Goal: Navigation & Orientation: Find specific page/section

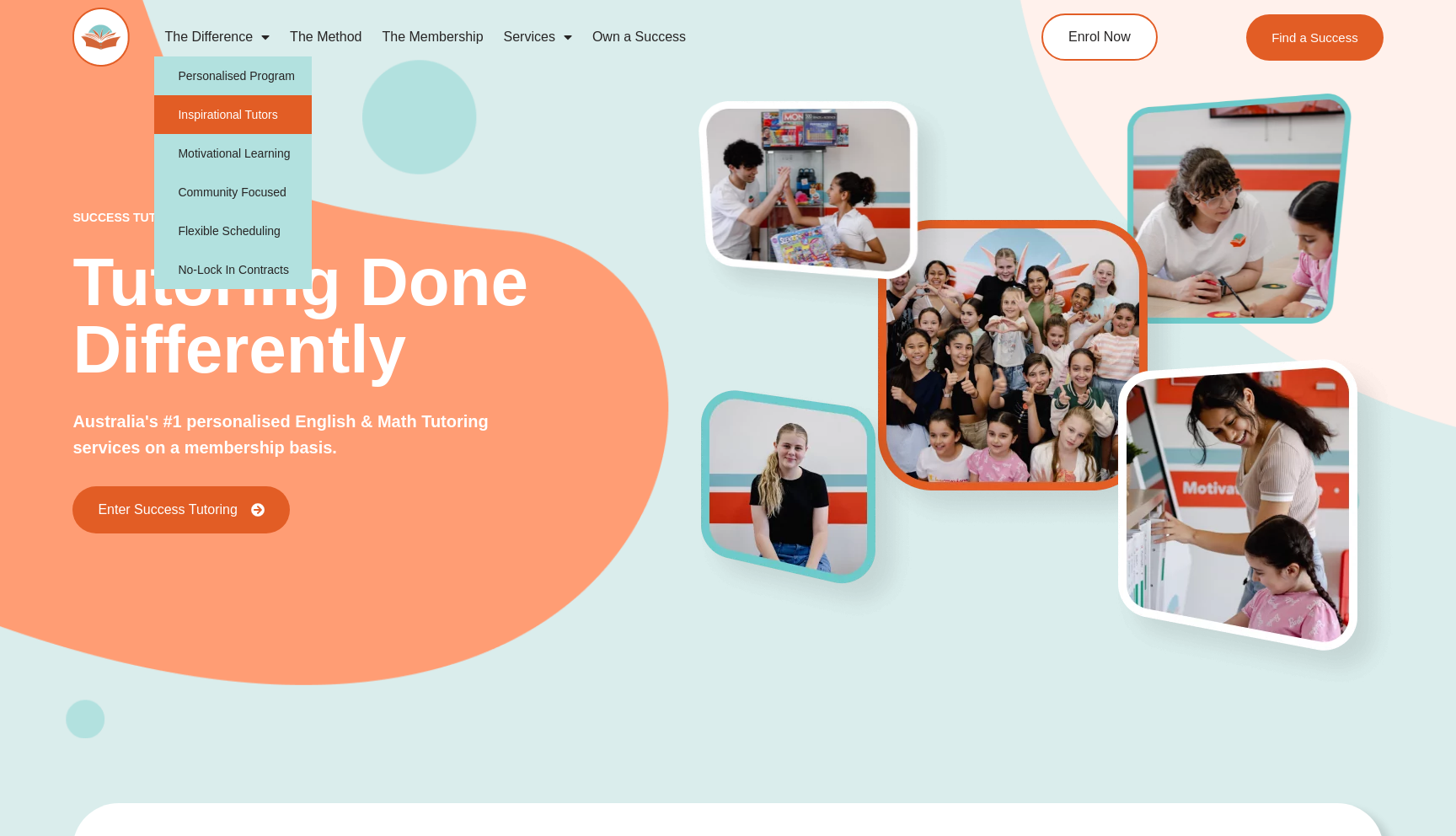
click at [251, 121] on link "Inspirational Tutors" at bounding box center [233, 114] width 157 height 39
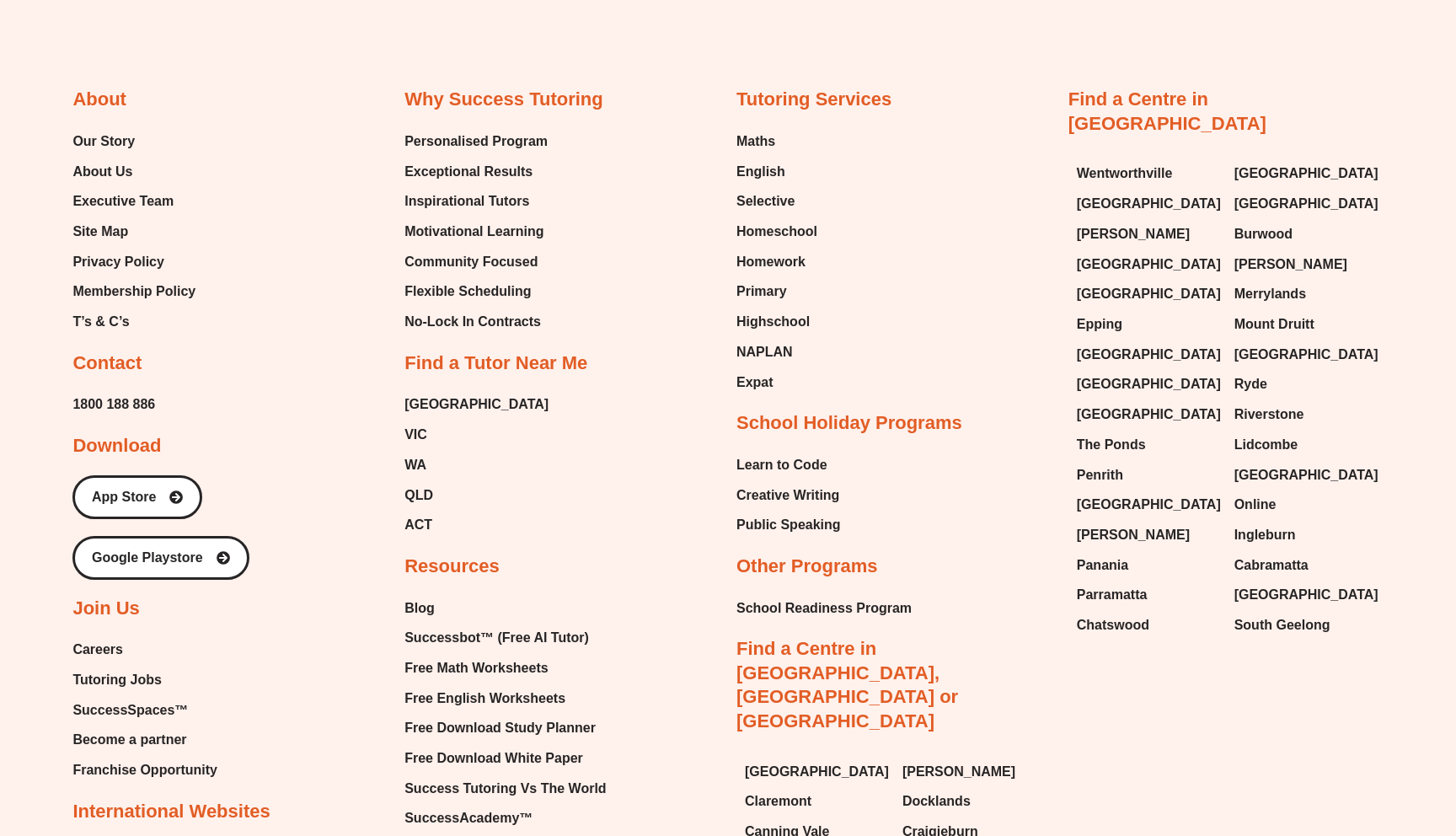
scroll to position [4056, 0]
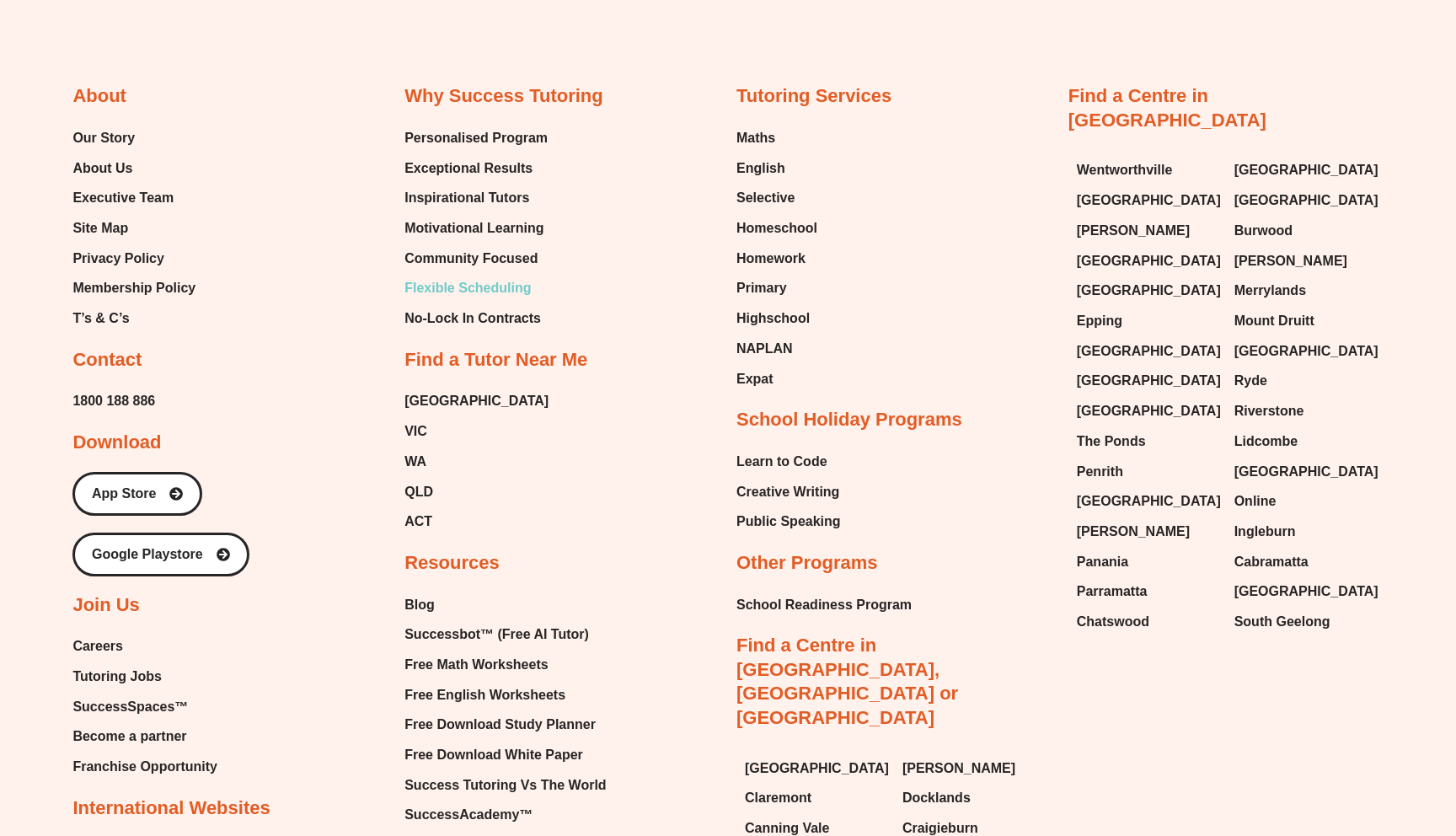
click at [487, 282] on span "Flexible Scheduling" at bounding box center [468, 288] width 127 height 26
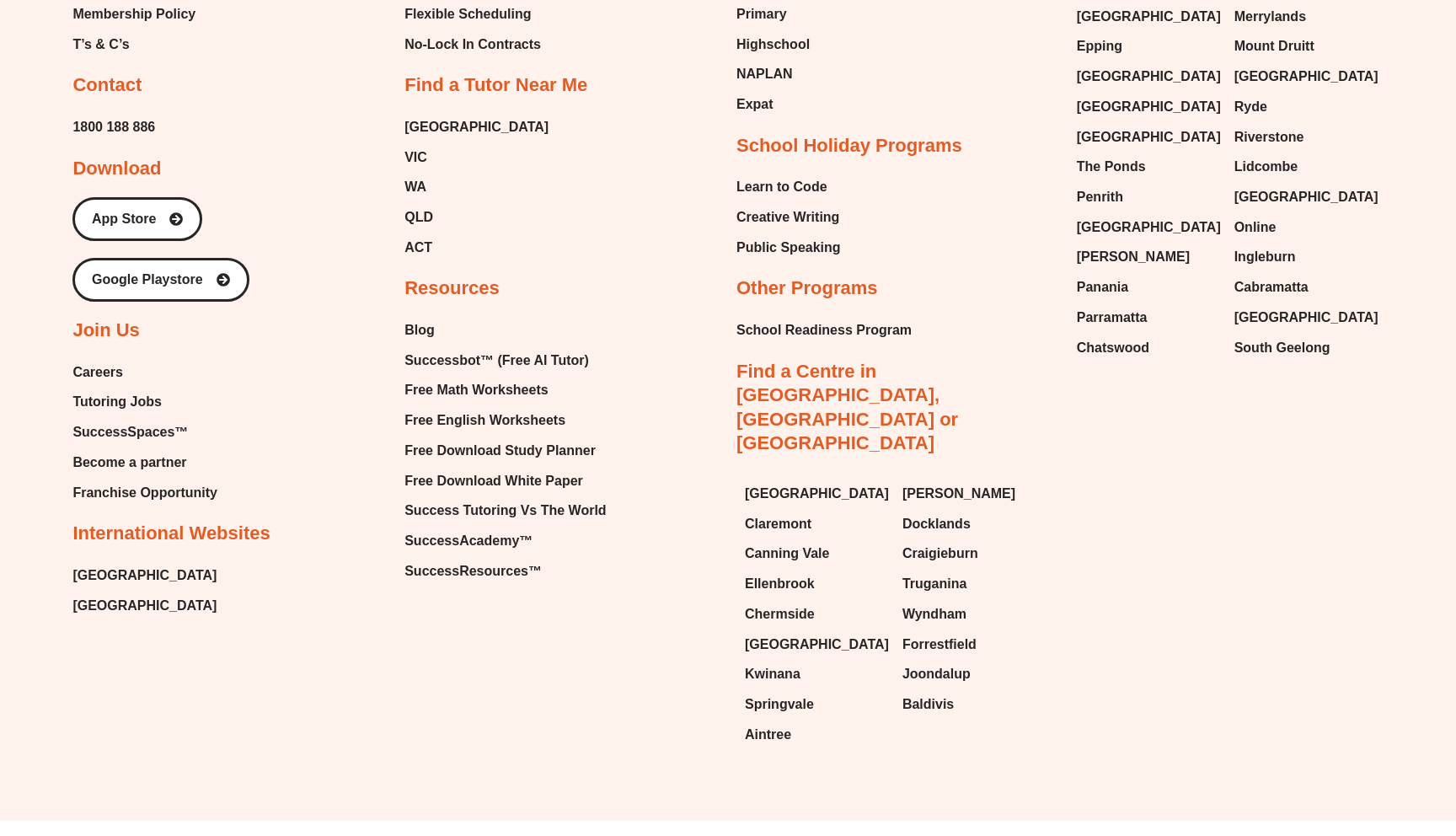
scroll to position [3784, 0]
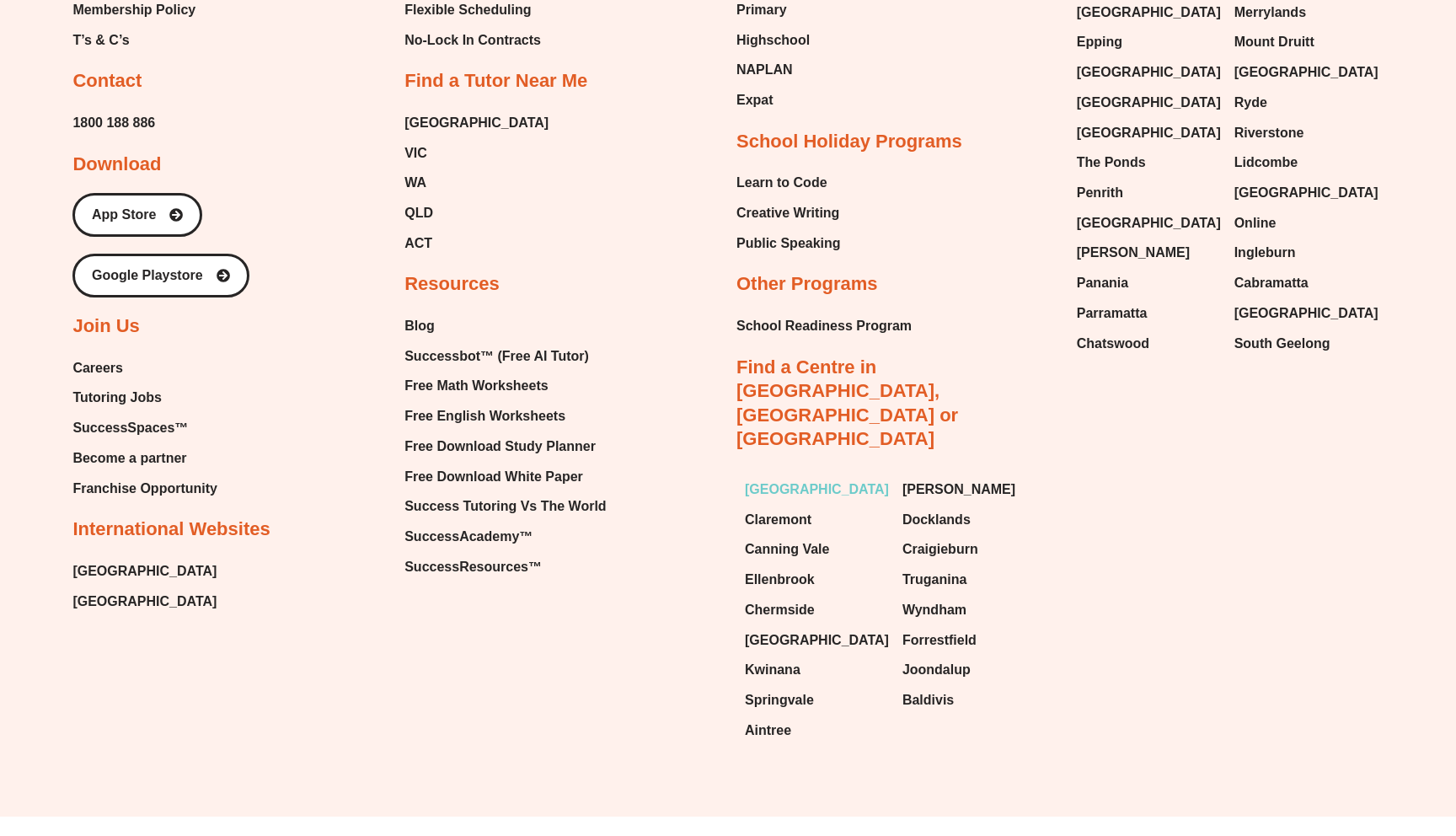
click at [771, 477] on span "[GEOGRAPHIC_DATA]" at bounding box center [818, 490] width 145 height 26
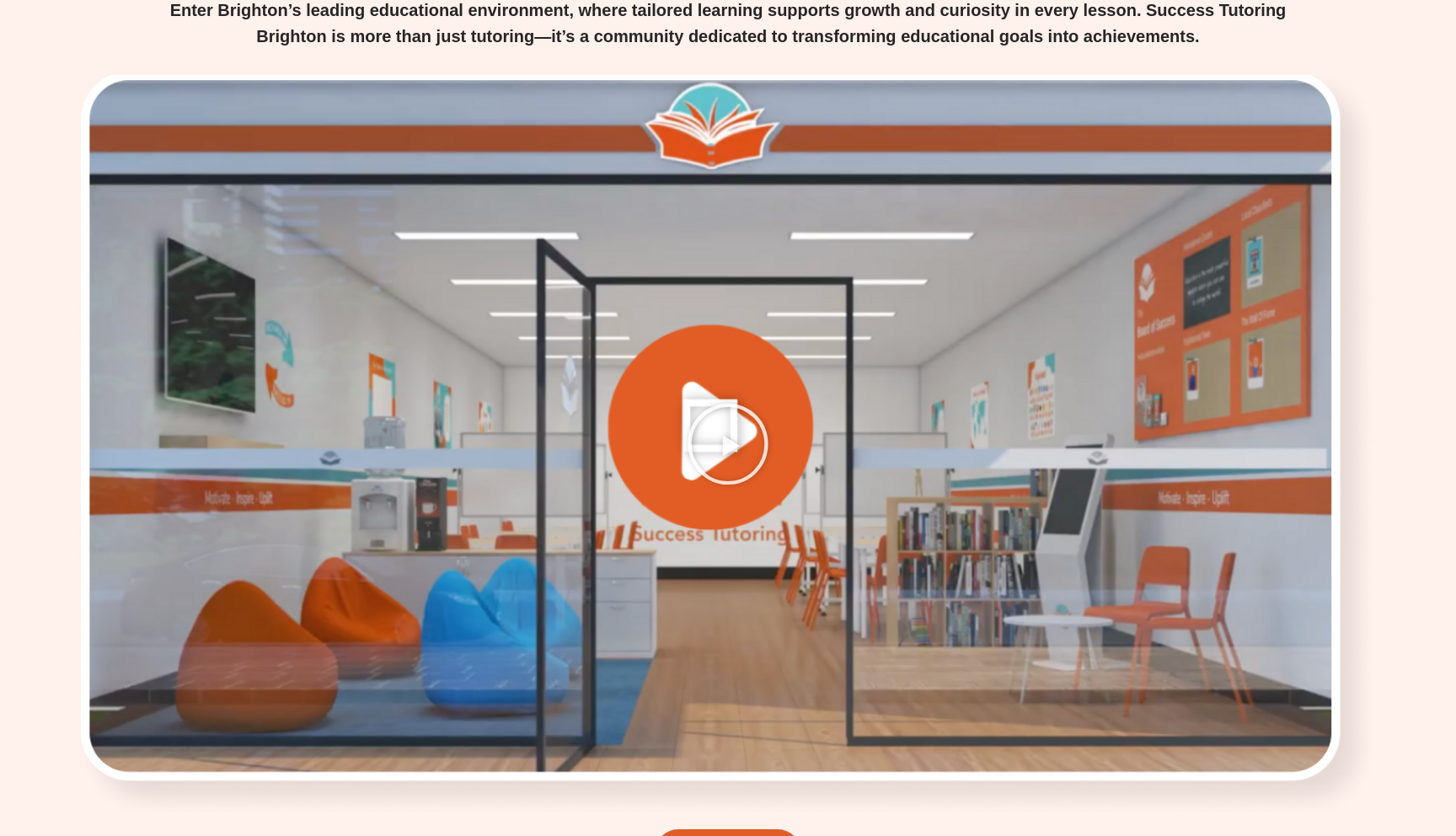
scroll to position [2228, 0]
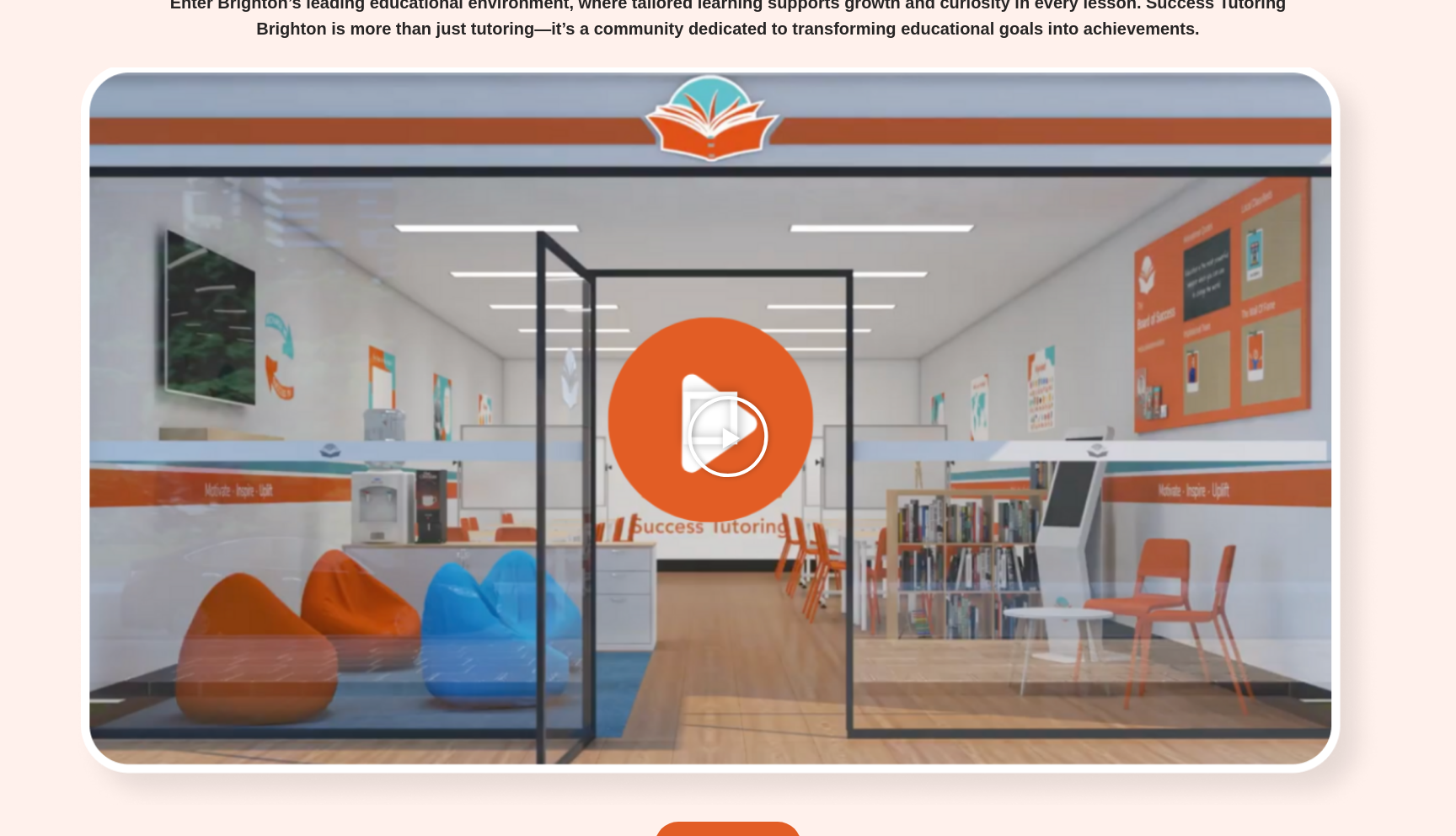
click at [713, 427] on icon "Play Video" at bounding box center [728, 436] width 84 height 84
